Goal: Transaction & Acquisition: Purchase product/service

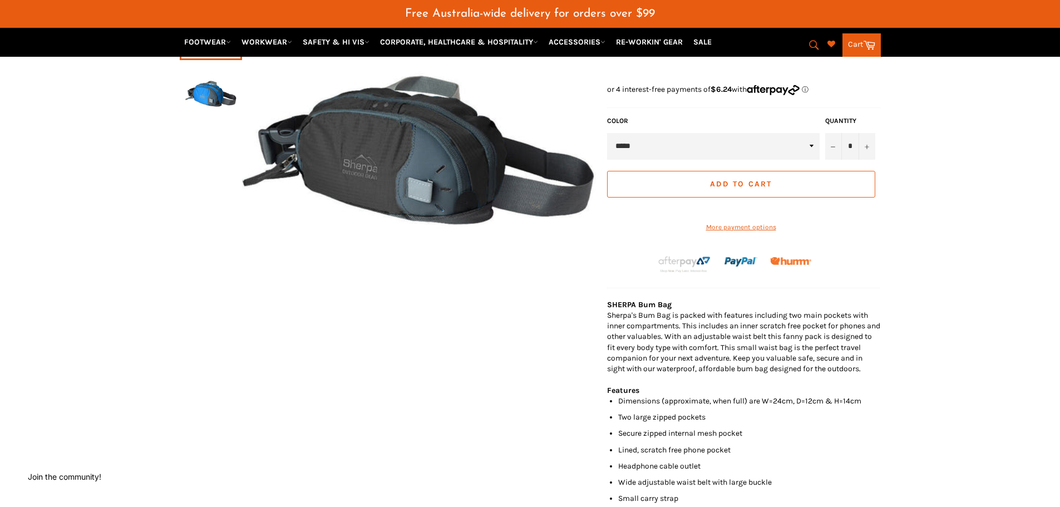
scroll to position [56, 0]
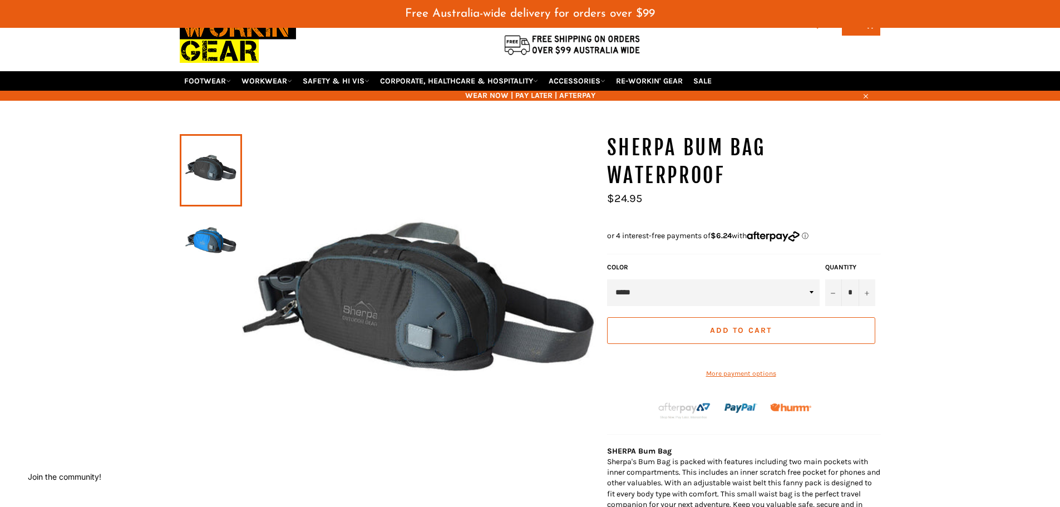
click at [395, 275] on img at bounding box center [419, 311] width 354 height 354
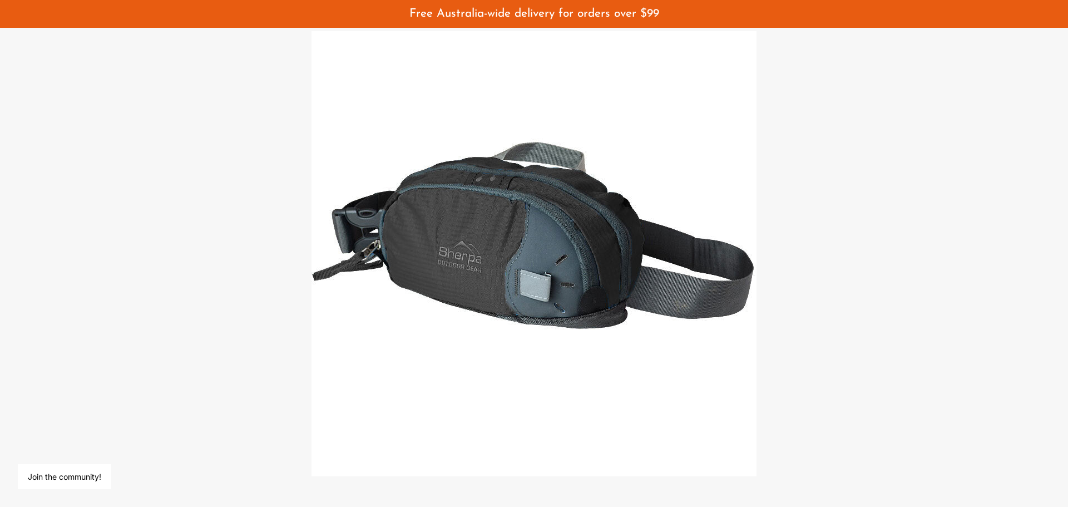
click at [544, 270] on img at bounding box center [534, 253] width 445 height 445
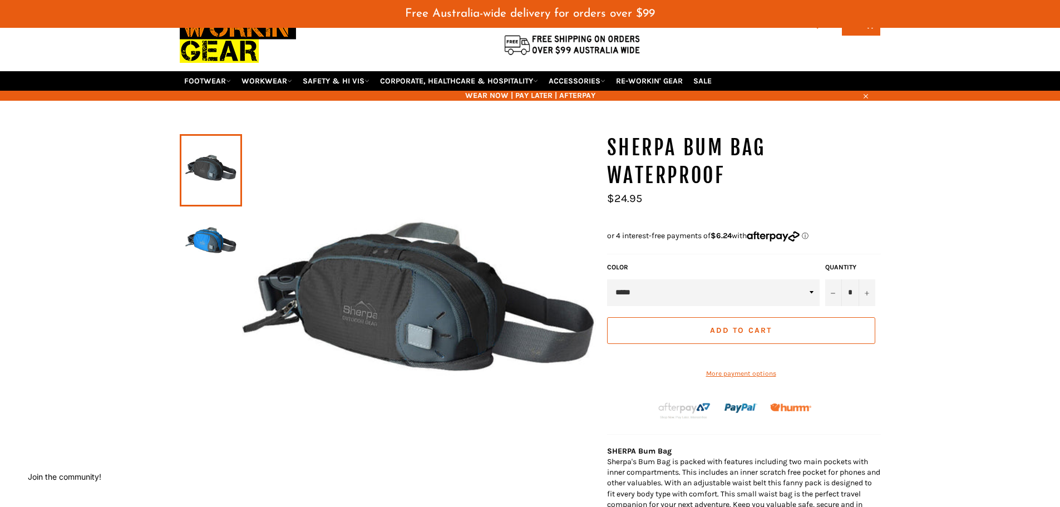
click at [196, 237] on img at bounding box center [210, 242] width 51 height 61
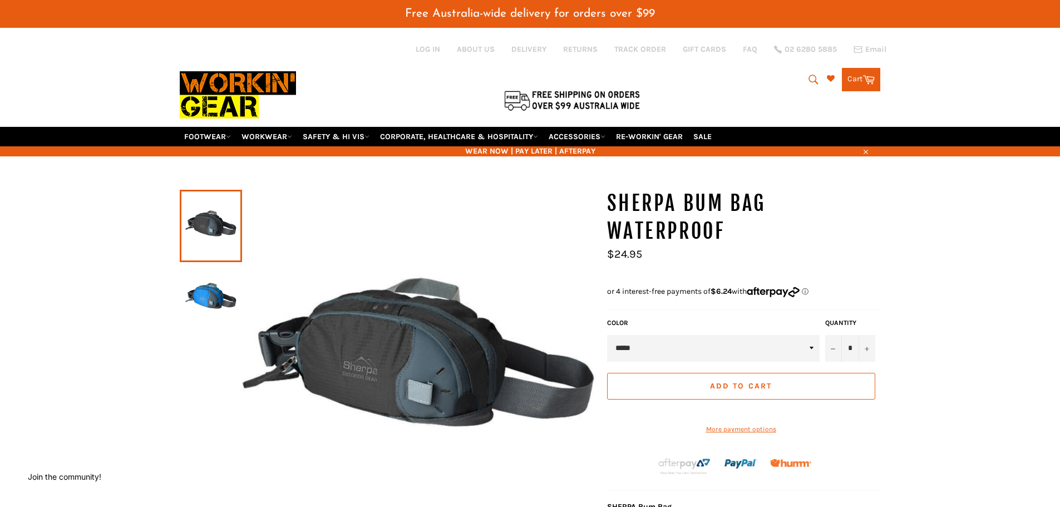
click at [217, 290] on img at bounding box center [210, 298] width 51 height 61
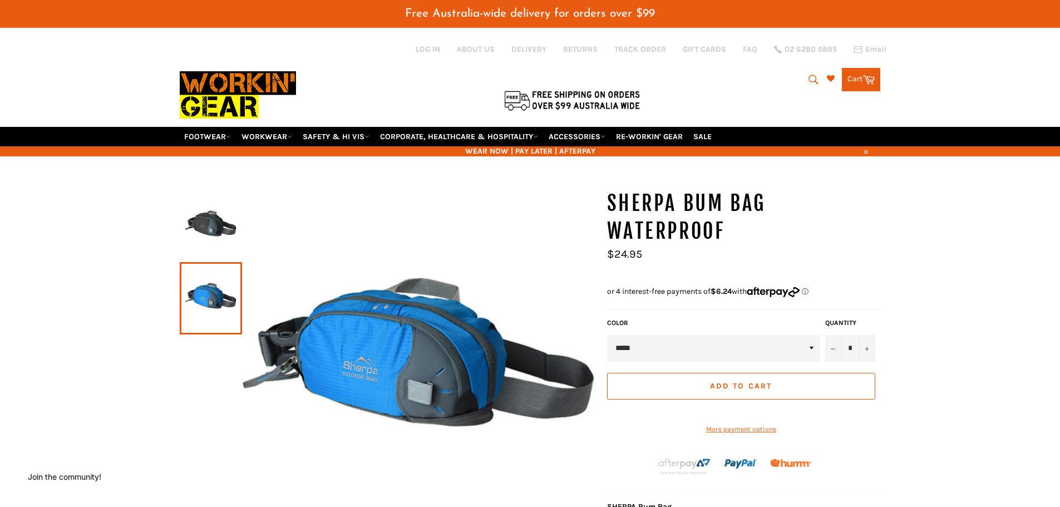
click at [223, 221] on img at bounding box center [210, 225] width 51 height 61
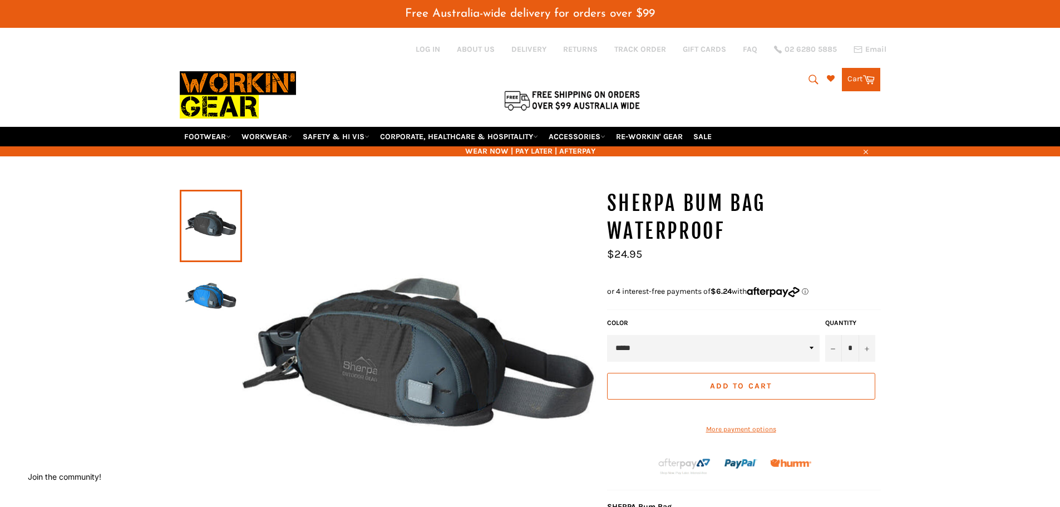
click at [789, 336] on select "***** ****" at bounding box center [713, 348] width 213 height 27
click at [738, 381] on span "Add to Cart" at bounding box center [741, 385] width 62 height 9
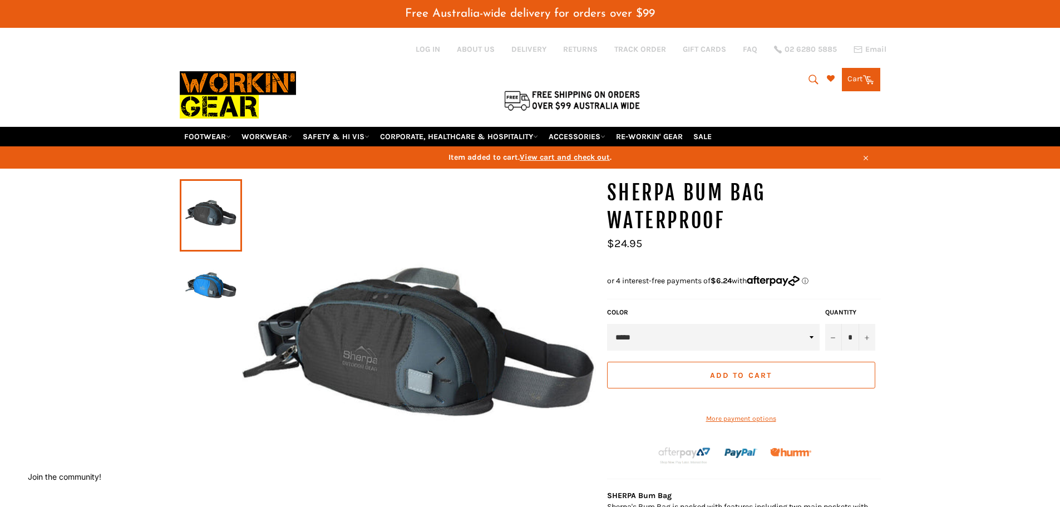
click at [854, 73] on link "Cart Cart 0 items" at bounding box center [861, 79] width 38 height 23
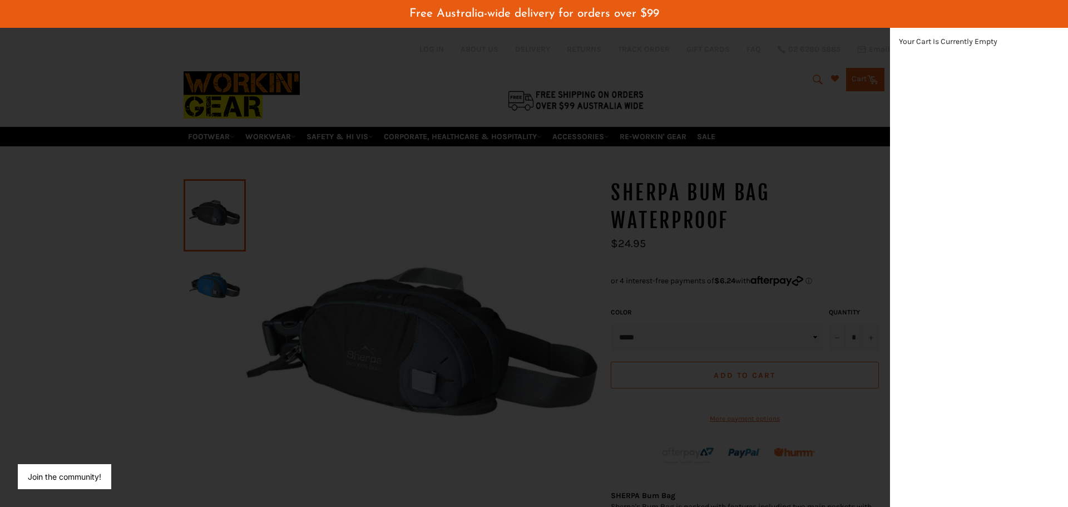
click at [998, 287] on div "Your Cart Is Currently Empty" at bounding box center [979, 267] width 178 height 480
click at [726, 365] on div "modal" at bounding box center [534, 253] width 1068 height 507
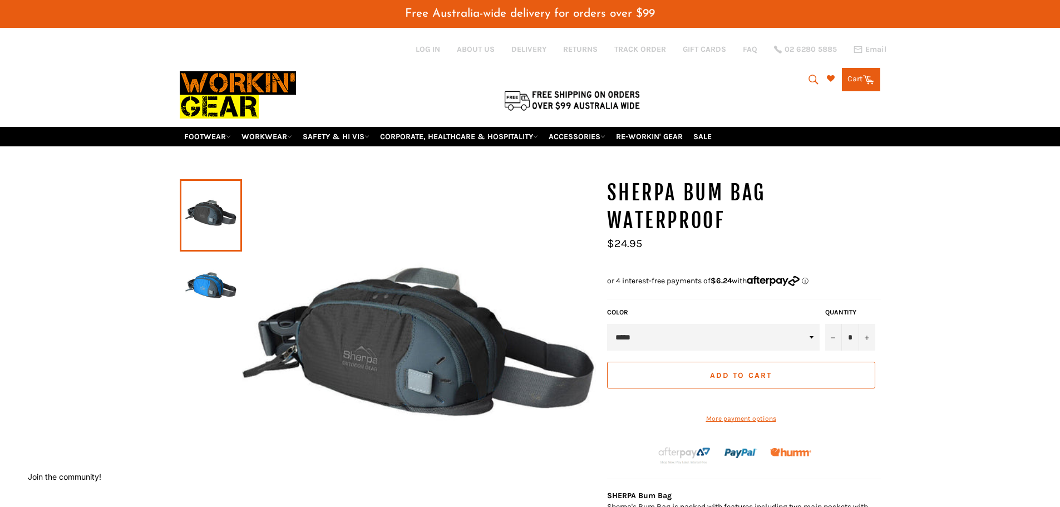
click at [712, 371] on span "Add to Cart" at bounding box center [741, 375] width 62 height 9
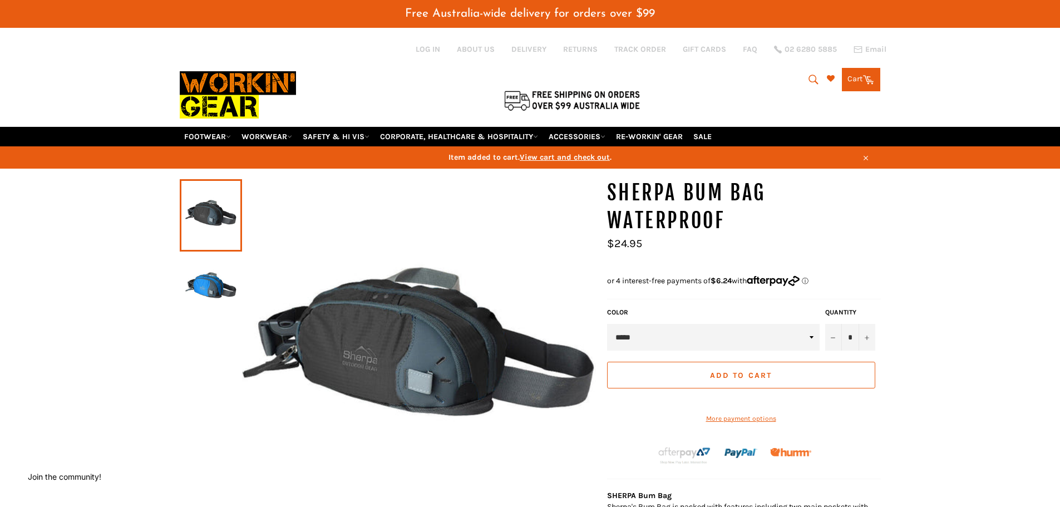
click at [570, 152] on span "View cart and check out" at bounding box center [565, 156] width 90 height 9
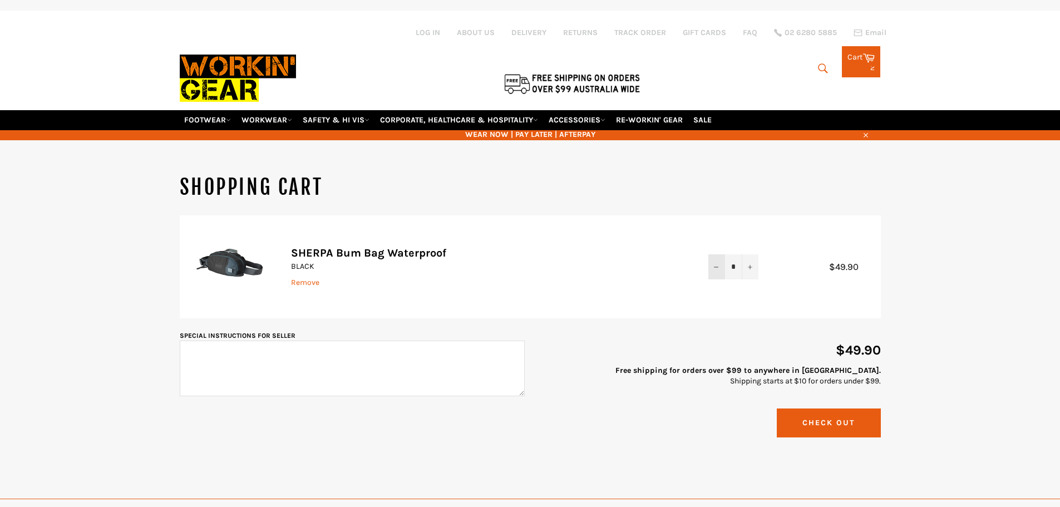
click at [716, 265] on icon "Reduce item quantity by one" at bounding box center [716, 267] width 4 height 4
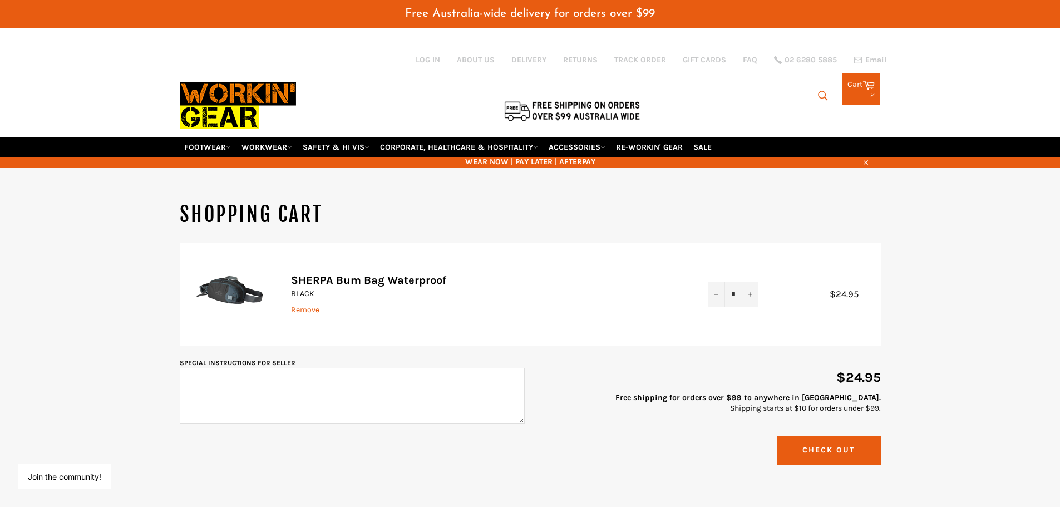
scroll to position [315, 18]
click at [272, 137] on link "WORKWEAR" at bounding box center [267, 146] width 60 height 19
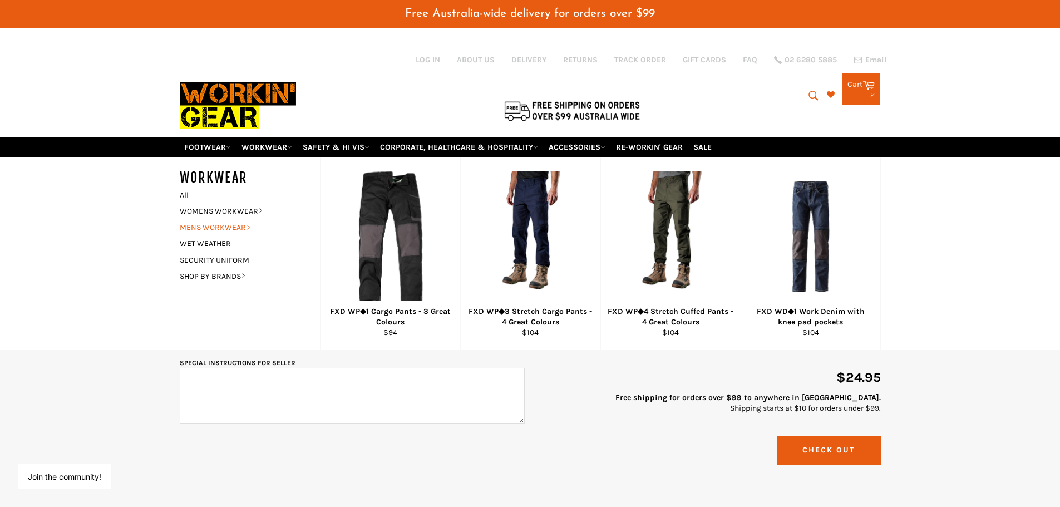
click at [224, 219] on link "MENS WORKWEAR" at bounding box center [241, 227] width 135 height 16
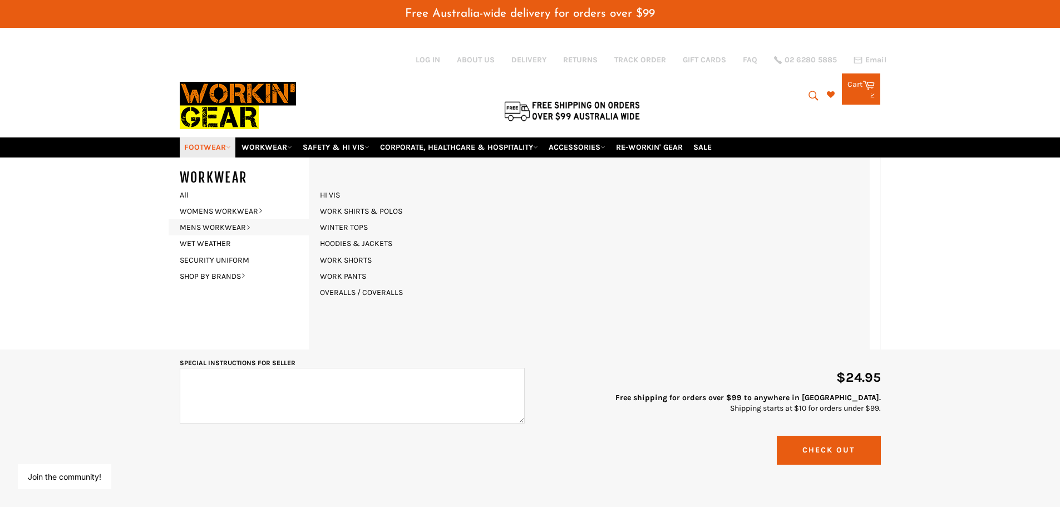
click at [211, 137] on link "FOOTWEAR" at bounding box center [208, 146] width 56 height 19
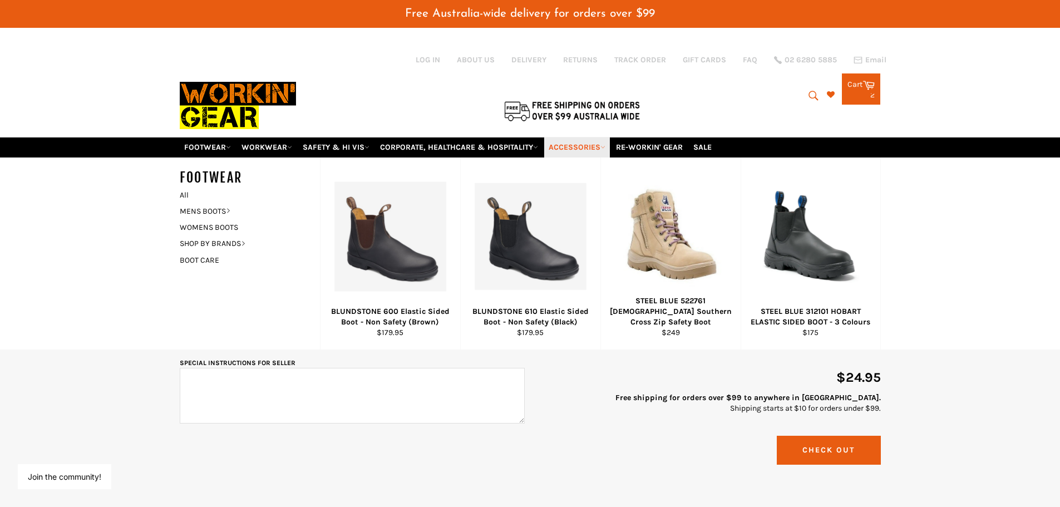
click at [587, 137] on link "ACCESSORIES" at bounding box center [577, 146] width 66 height 19
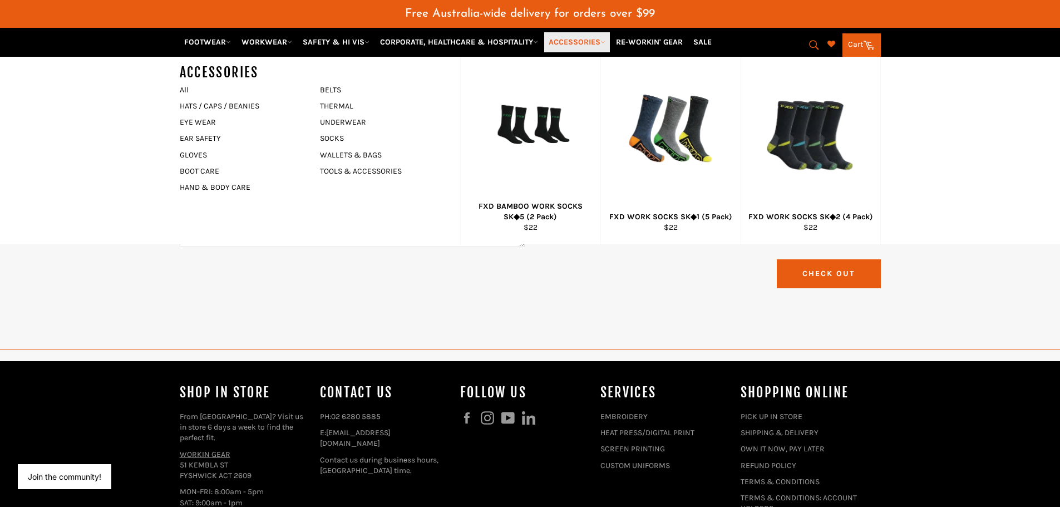
scroll to position [0, 0]
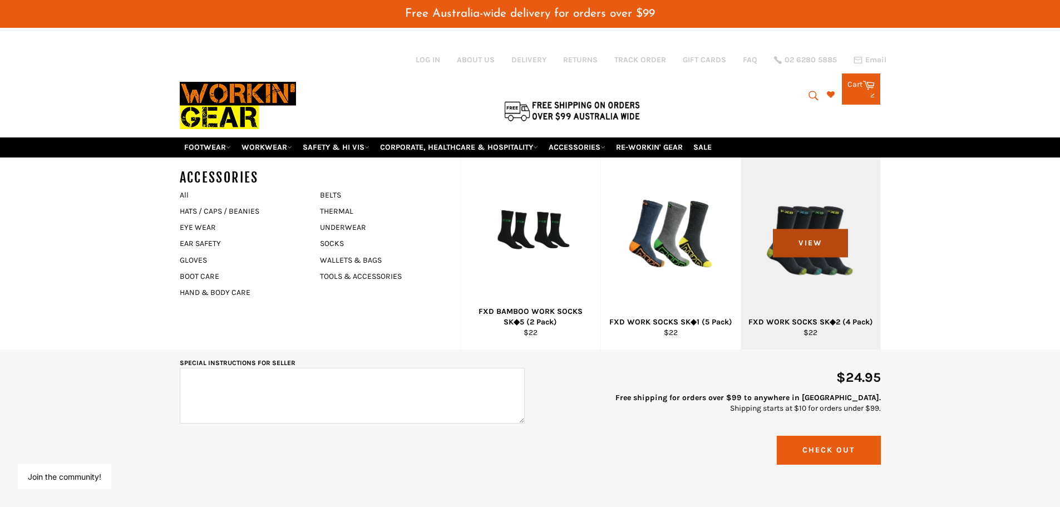
click at [827, 242] on span "View" at bounding box center [810, 243] width 75 height 28
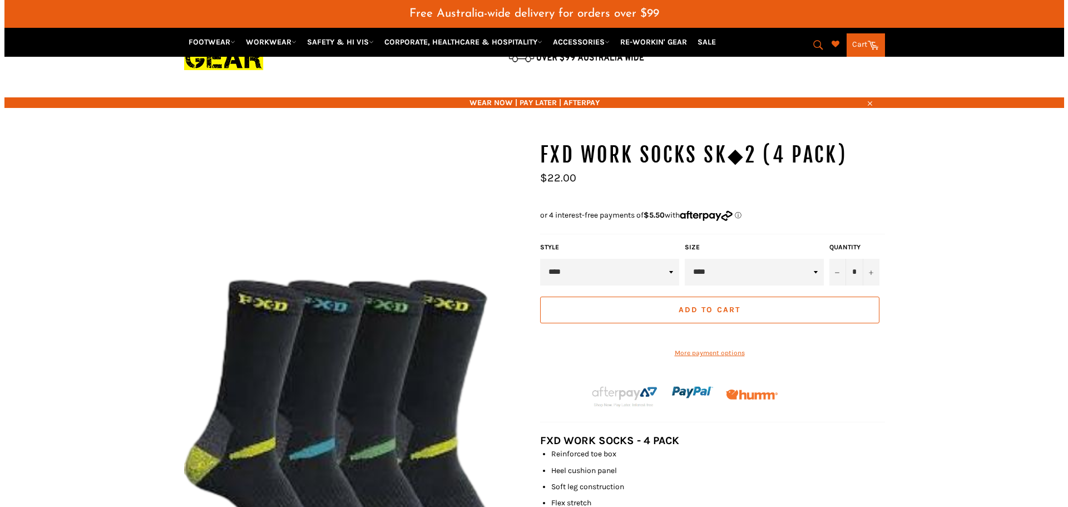
scroll to position [167, 0]
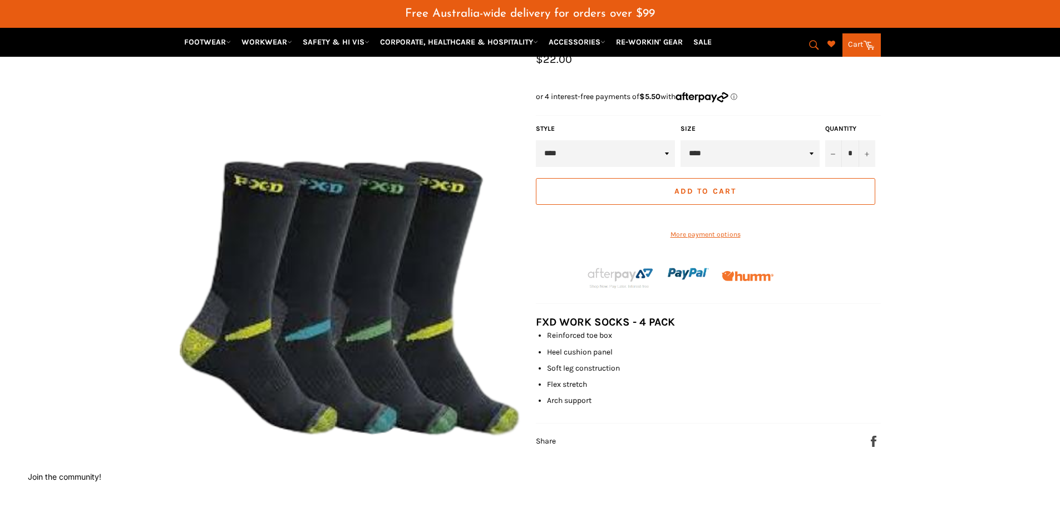
click at [867, 45] on icon at bounding box center [869, 45] width 12 height 9
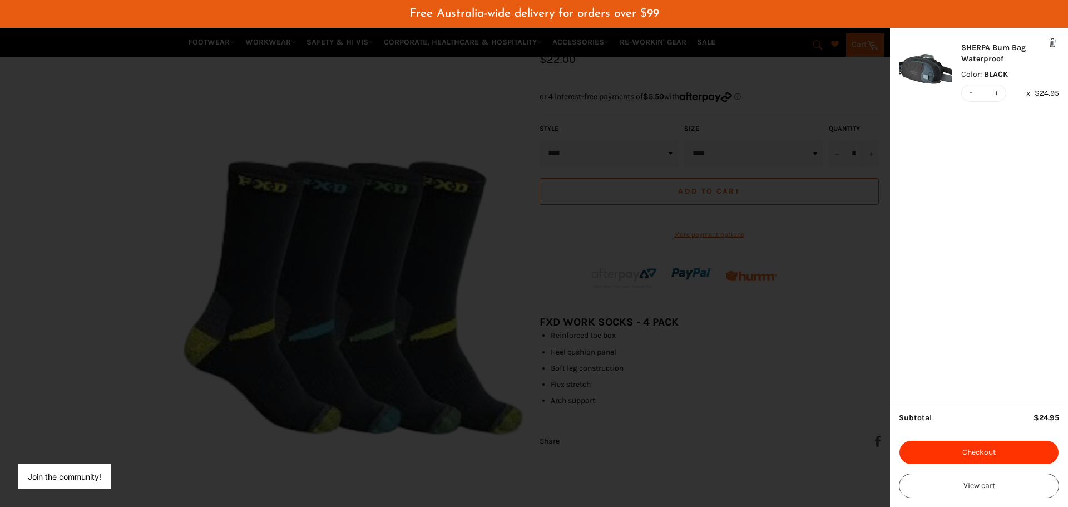
click at [999, 447] on button "Checkout" at bounding box center [979, 452] width 160 height 24
